Goal: Complete application form: Complete application form

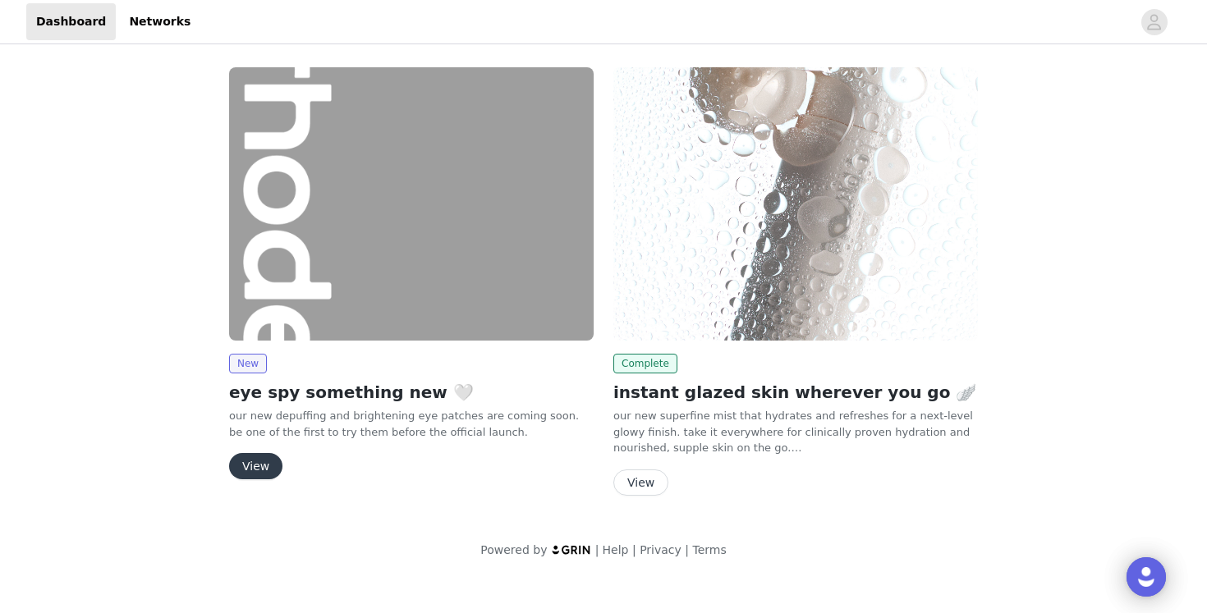
click at [254, 461] on button "View" at bounding box center [255, 466] width 53 height 26
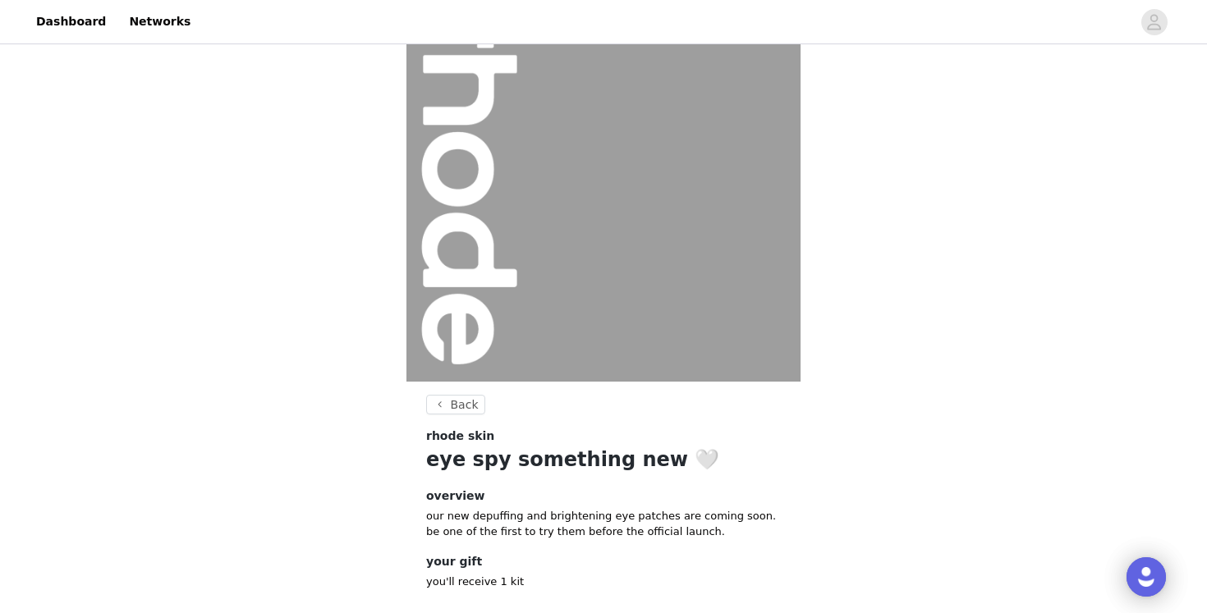
scroll to position [149, 0]
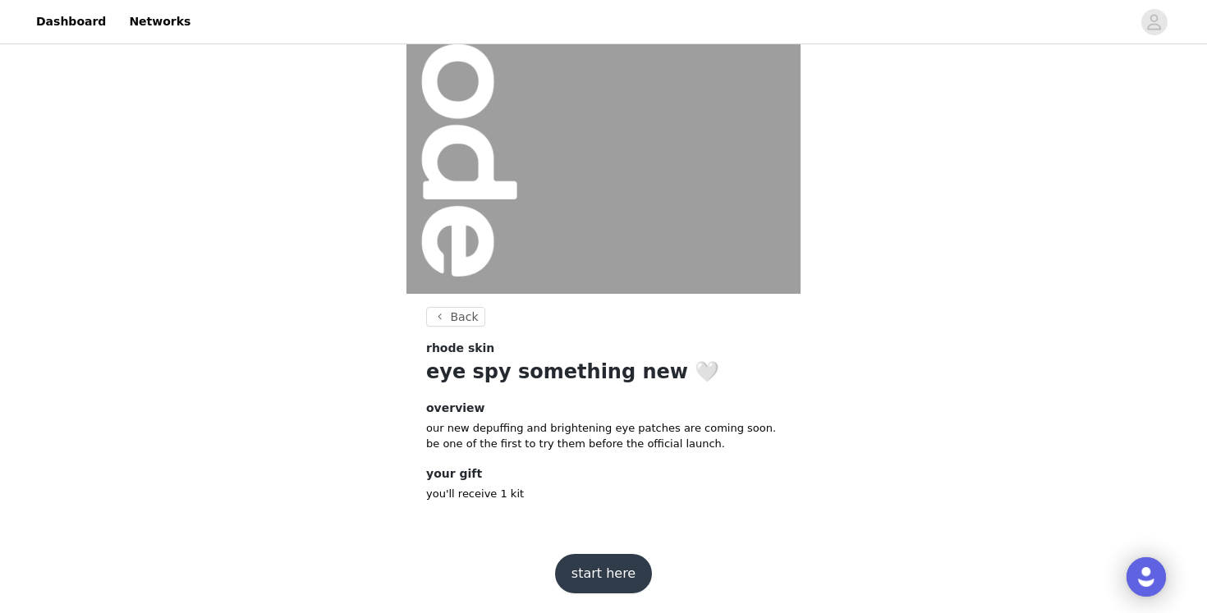
click at [616, 565] on button "start here" at bounding box center [603, 573] width 97 height 39
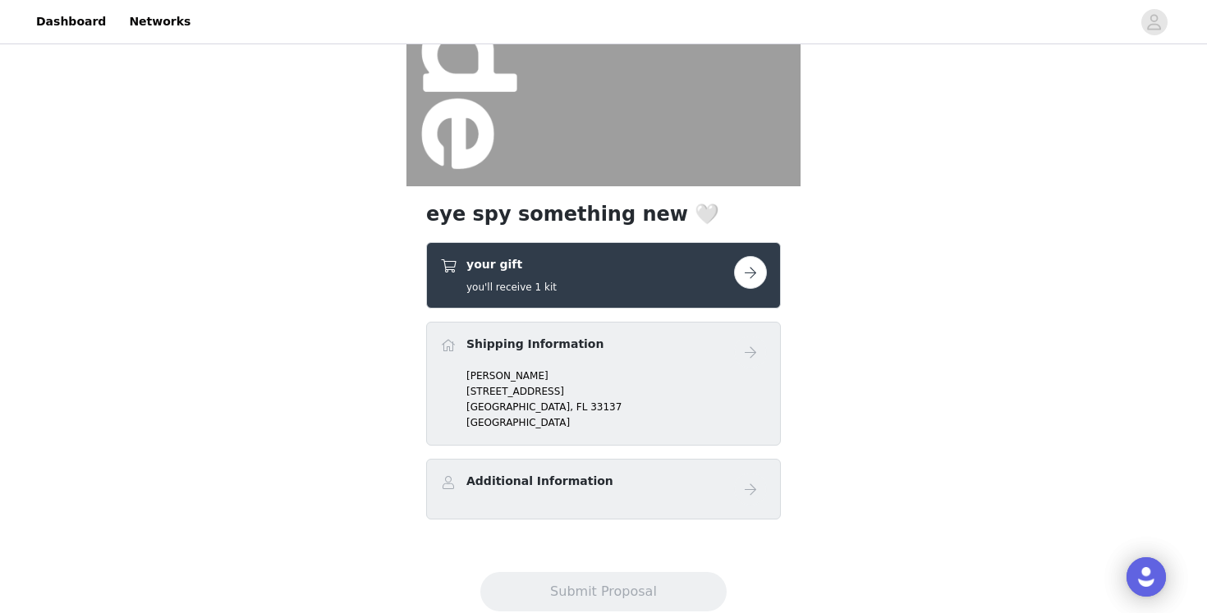
scroll to position [301, 0]
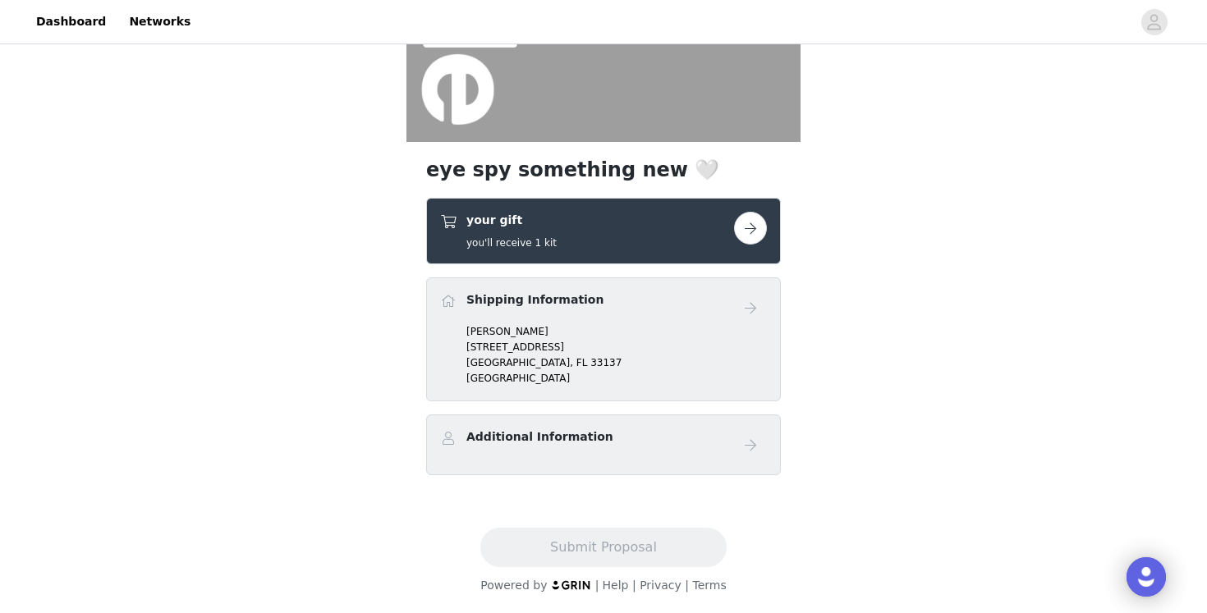
click at [747, 232] on button "button" at bounding box center [750, 228] width 33 height 33
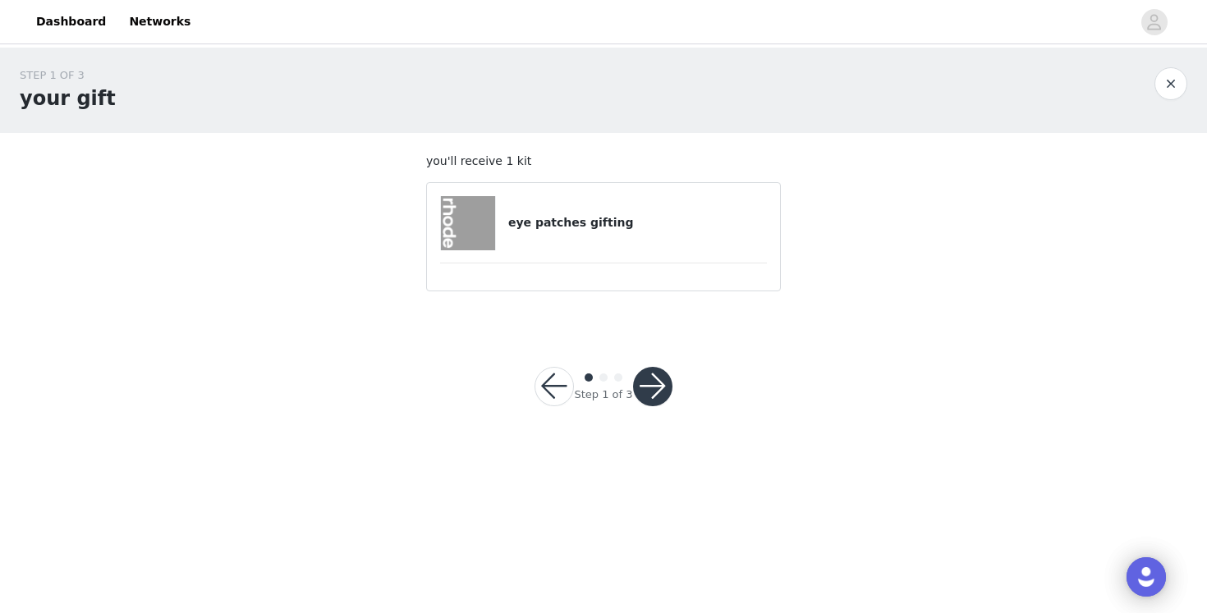
click at [474, 223] on img at bounding box center [468, 223] width 54 height 54
click at [636, 220] on h4 "eye patches gifting" at bounding box center [637, 222] width 259 height 17
click at [650, 387] on button "button" at bounding box center [652, 386] width 39 height 39
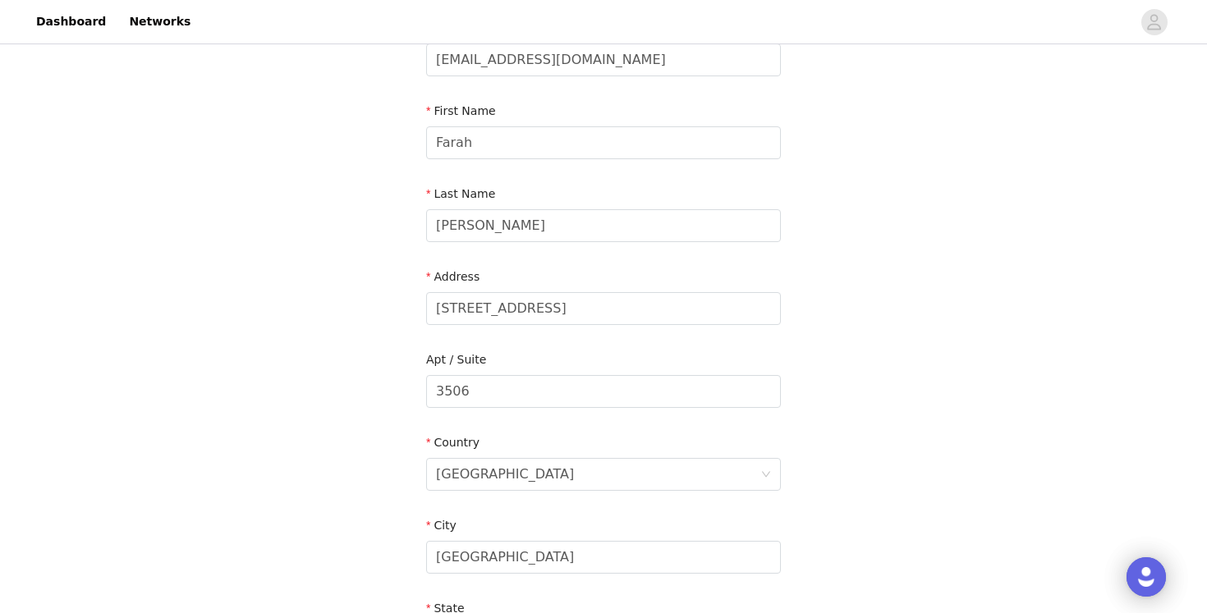
scroll to position [147, 0]
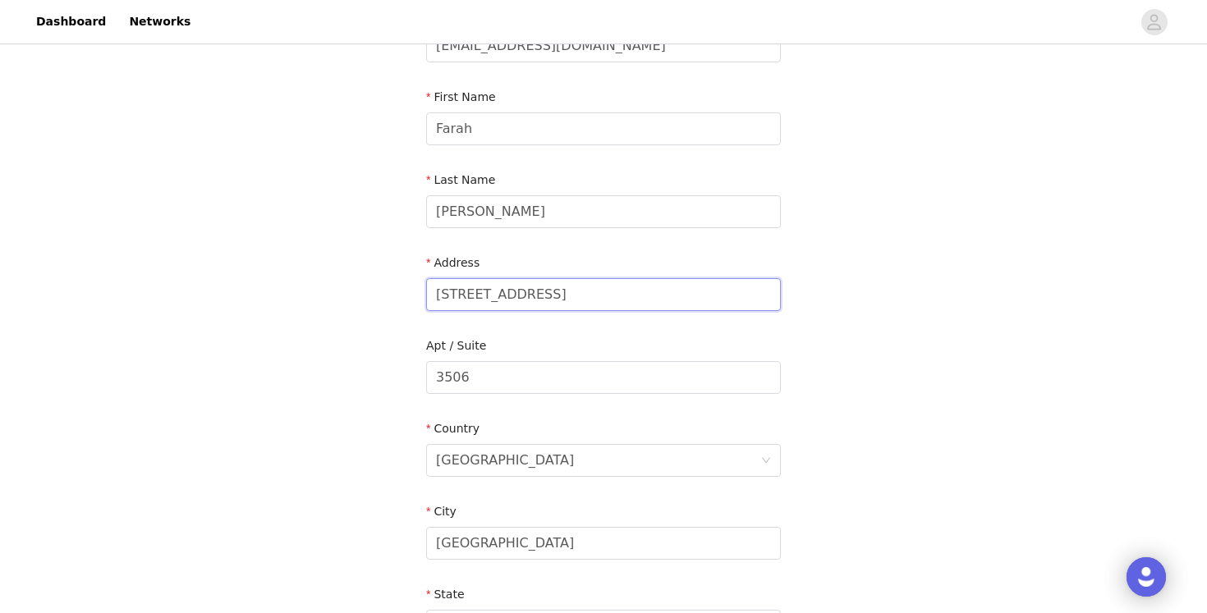
click at [573, 292] on input "460 NE 28th Street" at bounding box center [603, 294] width 355 height 33
type input "600 NE 27TH STREET"
click at [532, 385] on input "3506" at bounding box center [603, 377] width 355 height 33
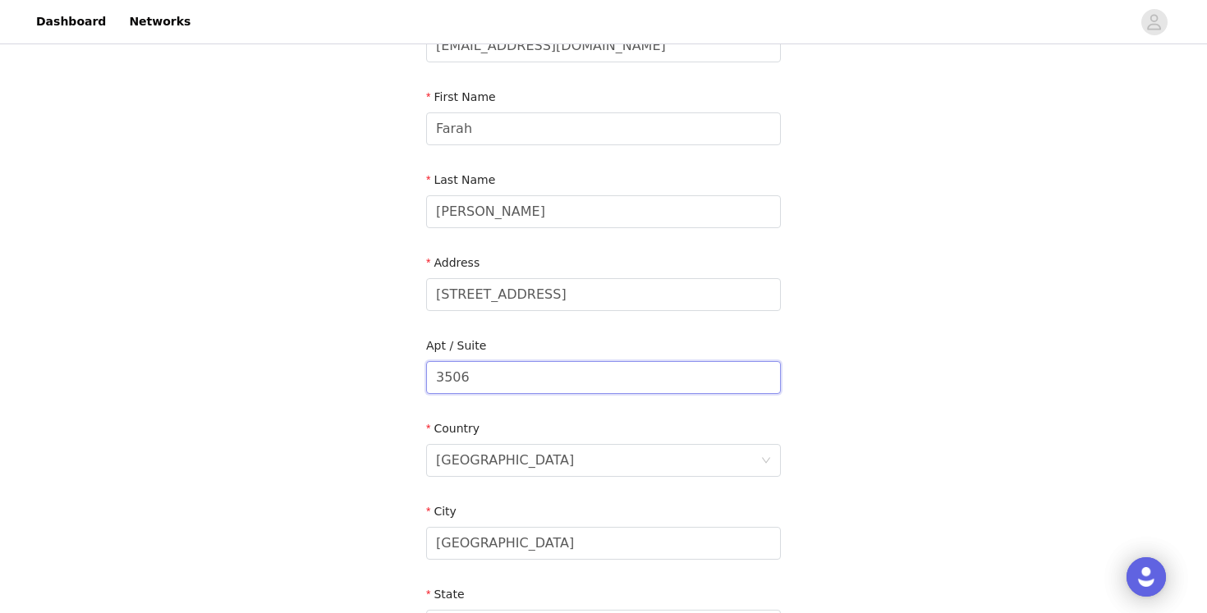
click at [532, 385] on input "3506" at bounding box center [603, 377] width 355 height 33
type input "LPH1"
click at [329, 380] on div "STEP 2 OF 3 Shipping Information Email info@farahpink.com First Name Farah Last…" at bounding box center [603, 378] width 1207 height 954
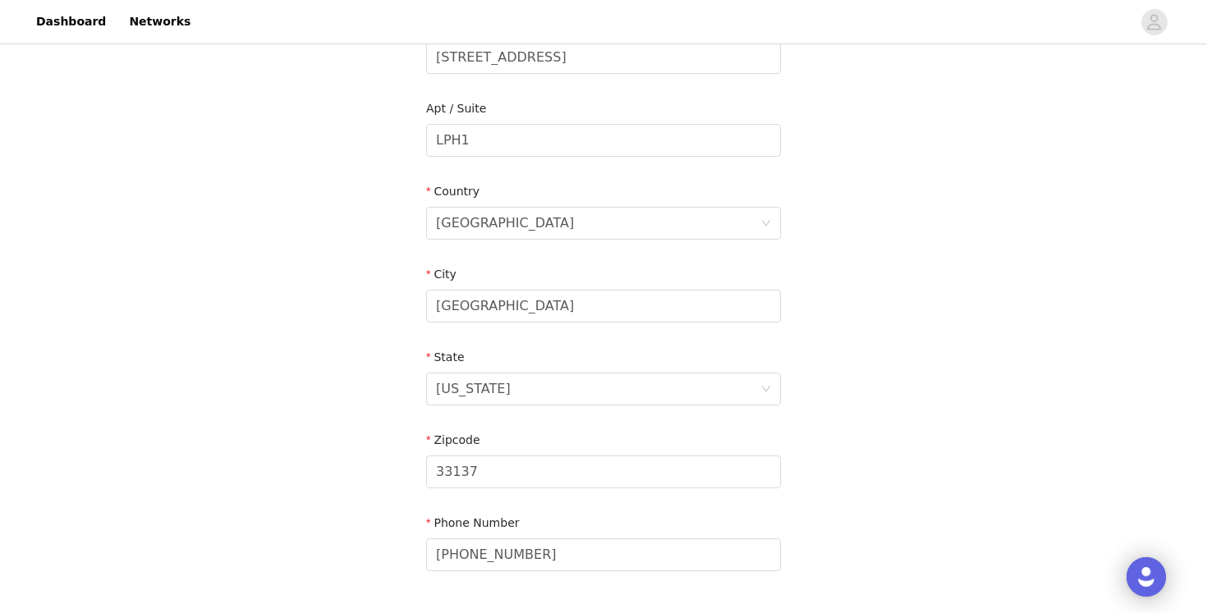
scroll to position [506, 0]
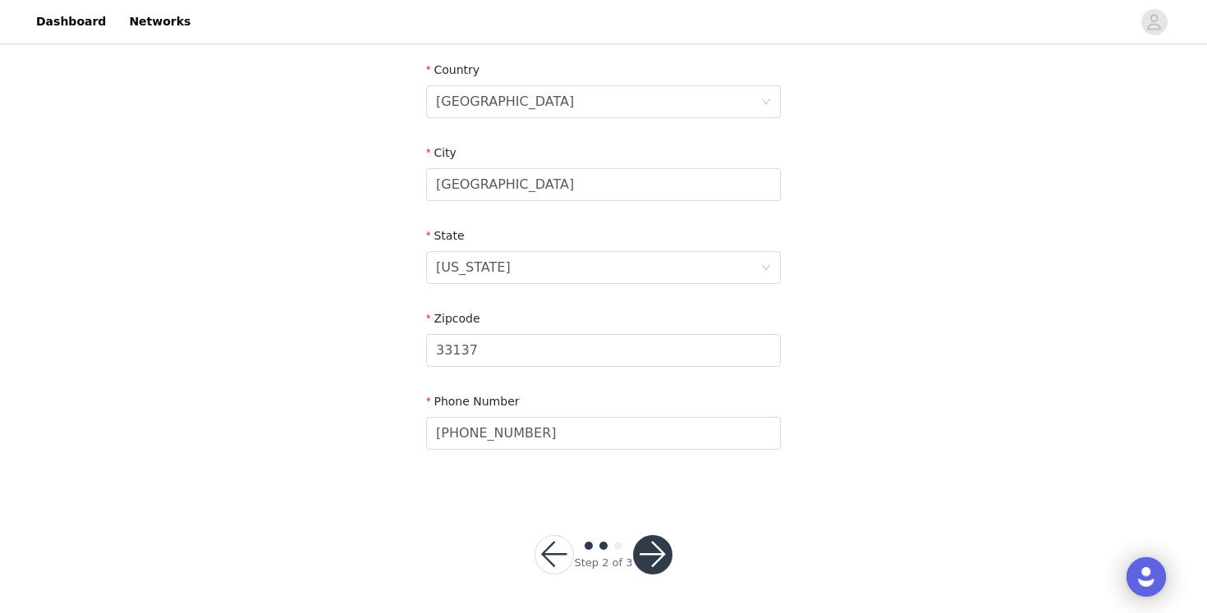
click at [658, 554] on button "button" at bounding box center [652, 554] width 39 height 39
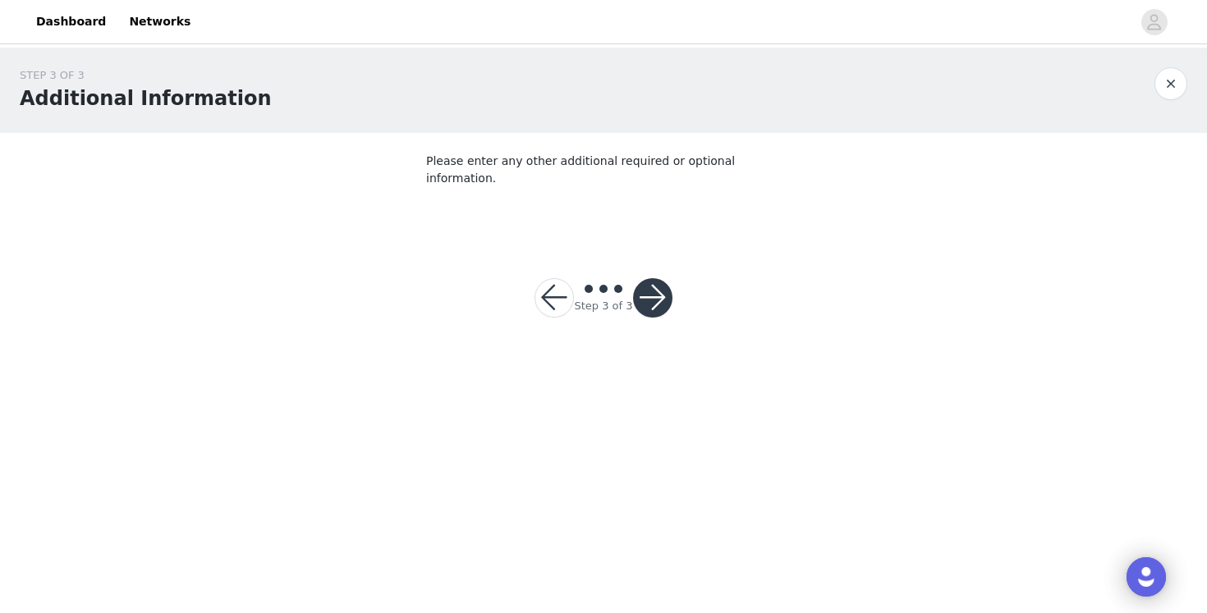
click at [663, 283] on button "button" at bounding box center [652, 297] width 39 height 39
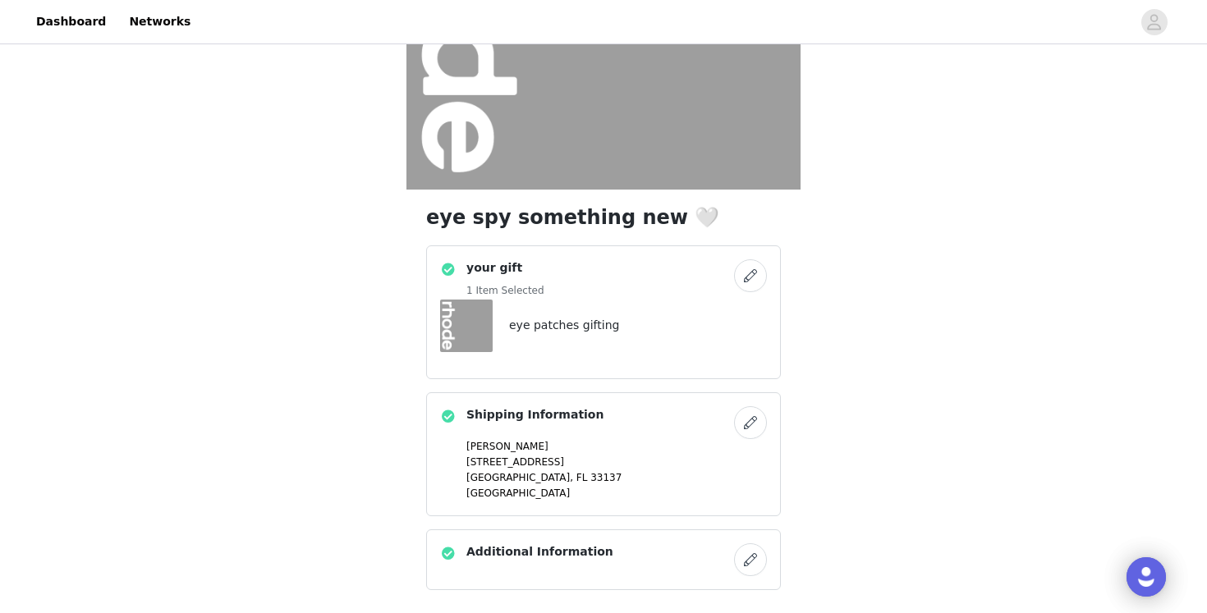
scroll to position [368, 0]
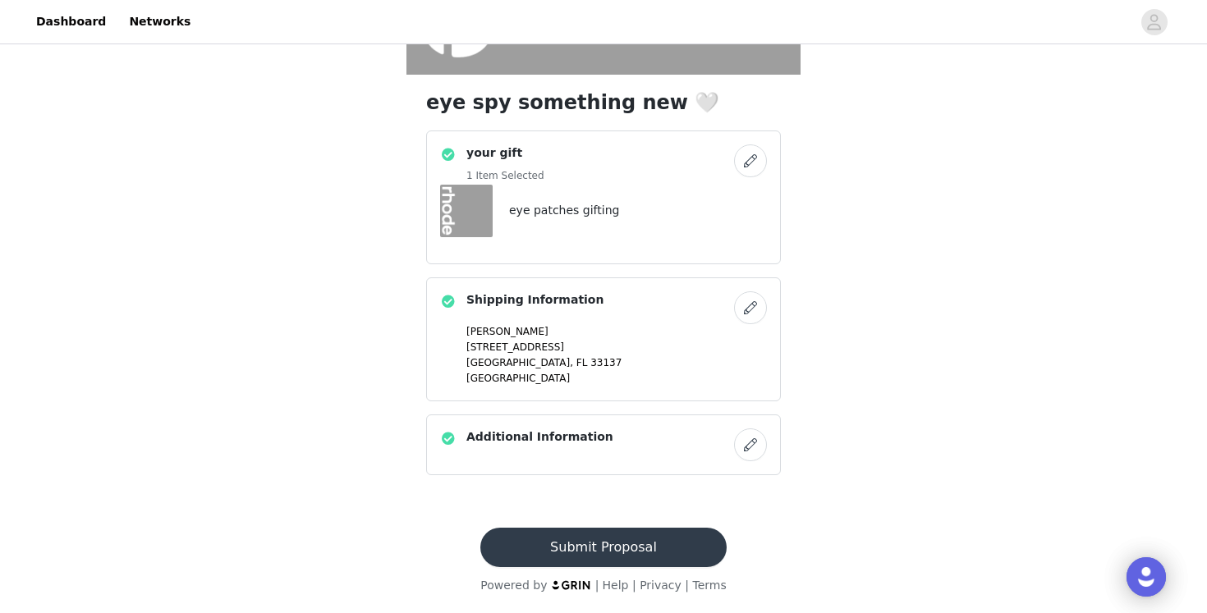
click at [585, 537] on button "Submit Proposal" at bounding box center [603, 547] width 246 height 39
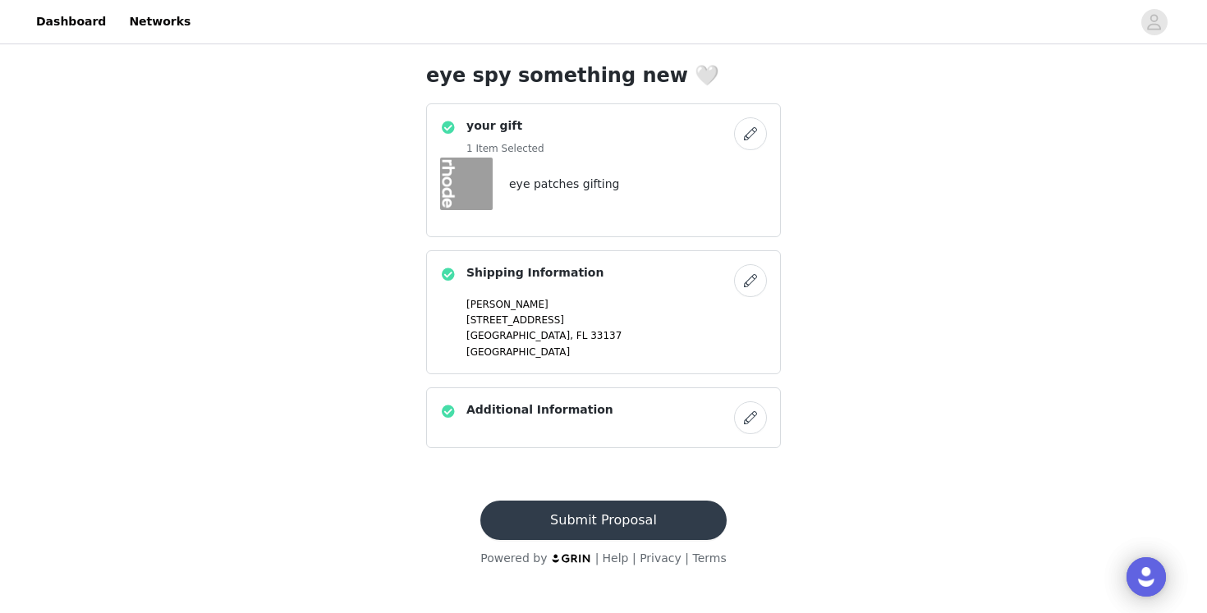
scroll to position [0, 0]
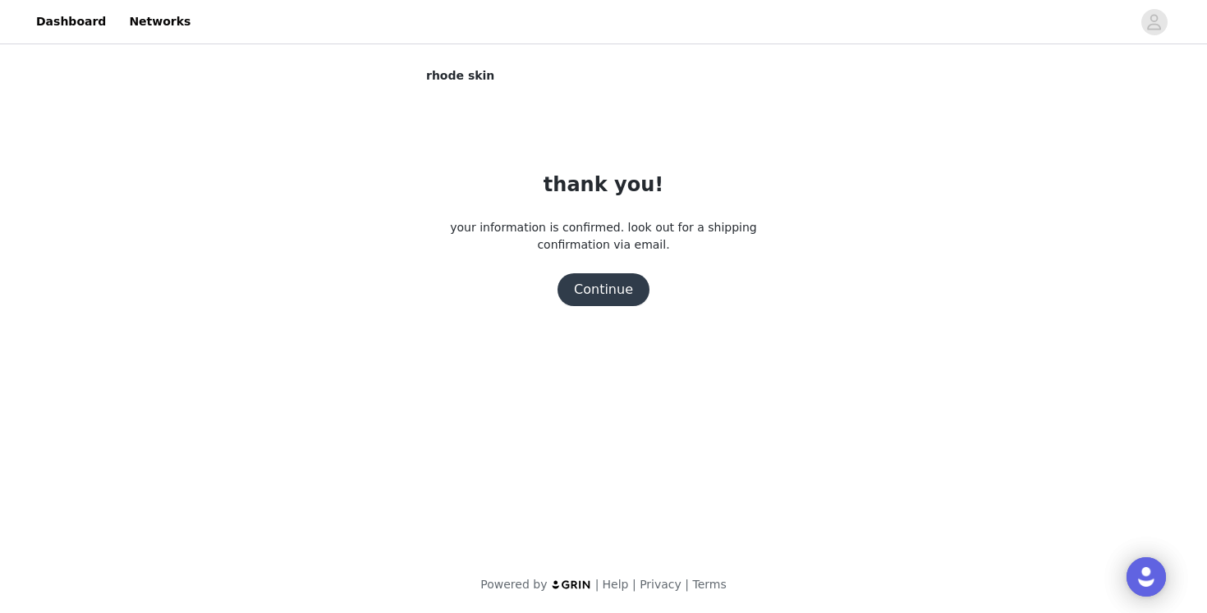
click at [616, 288] on button "Continue" at bounding box center [604, 289] width 92 height 33
